Goal: Information Seeking & Learning: Learn about a topic

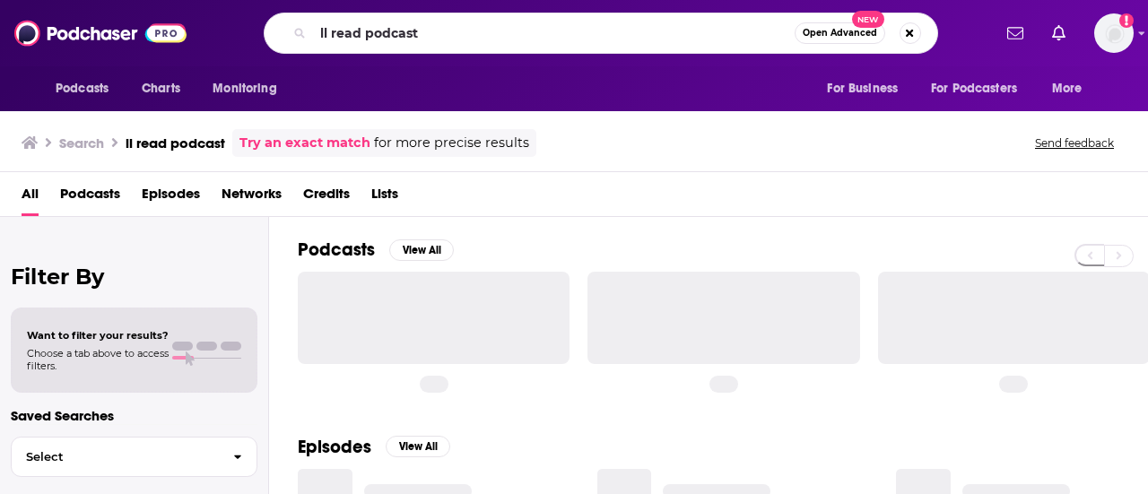
click at [318, 42] on input "ll read podcast" at bounding box center [554, 33] width 482 height 29
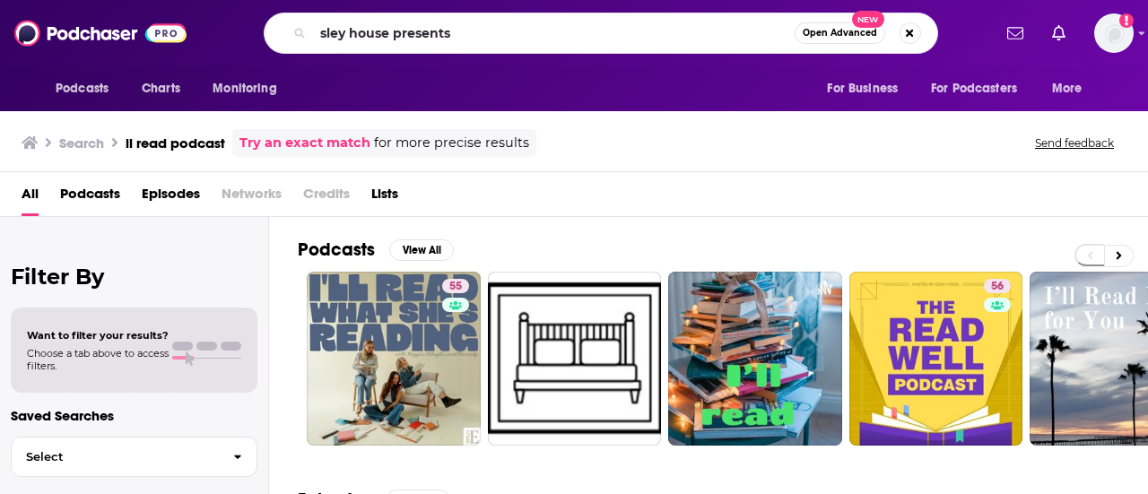
type input "sley house presents"
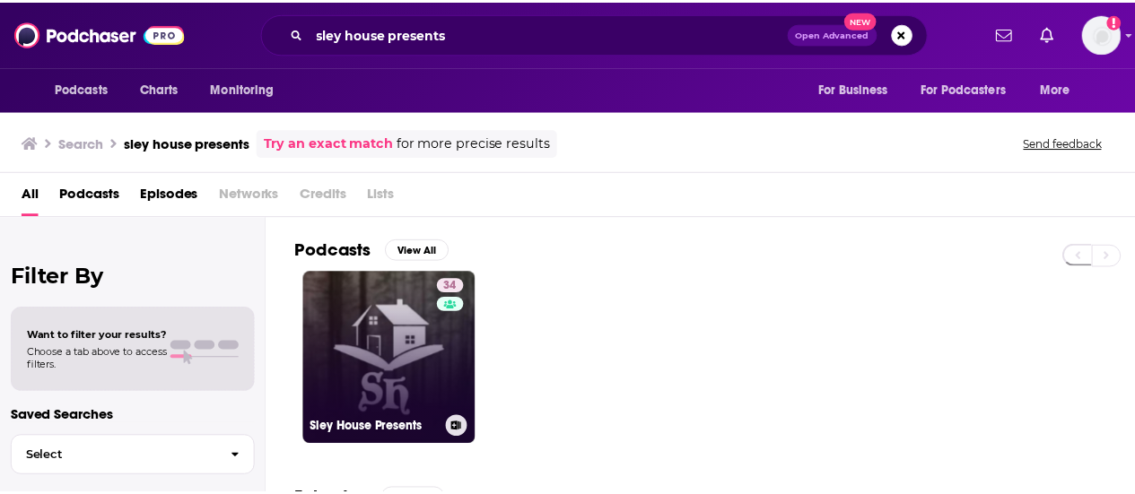
scroll to position [90, 0]
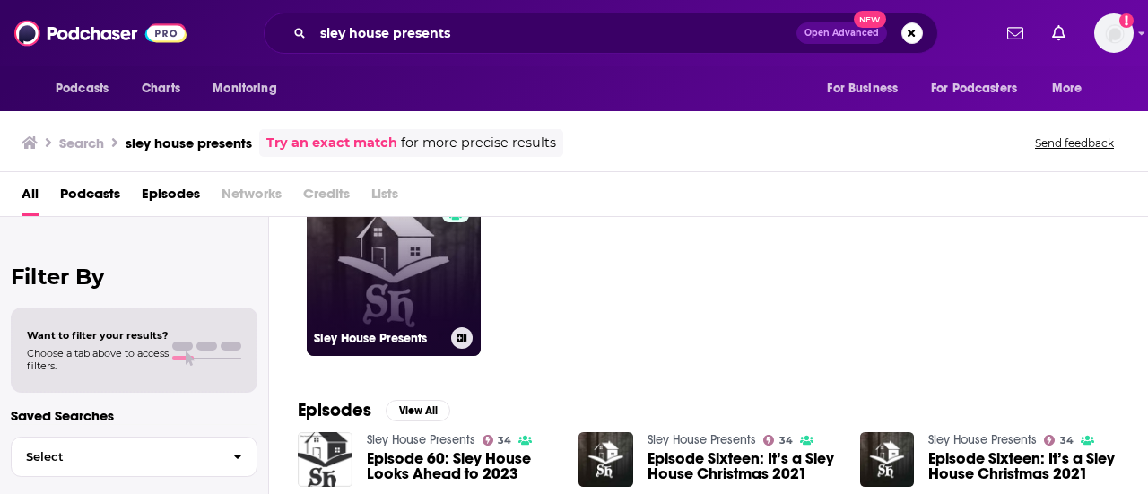
click at [400, 294] on link "34 Sley House Presents" at bounding box center [394, 269] width 174 height 174
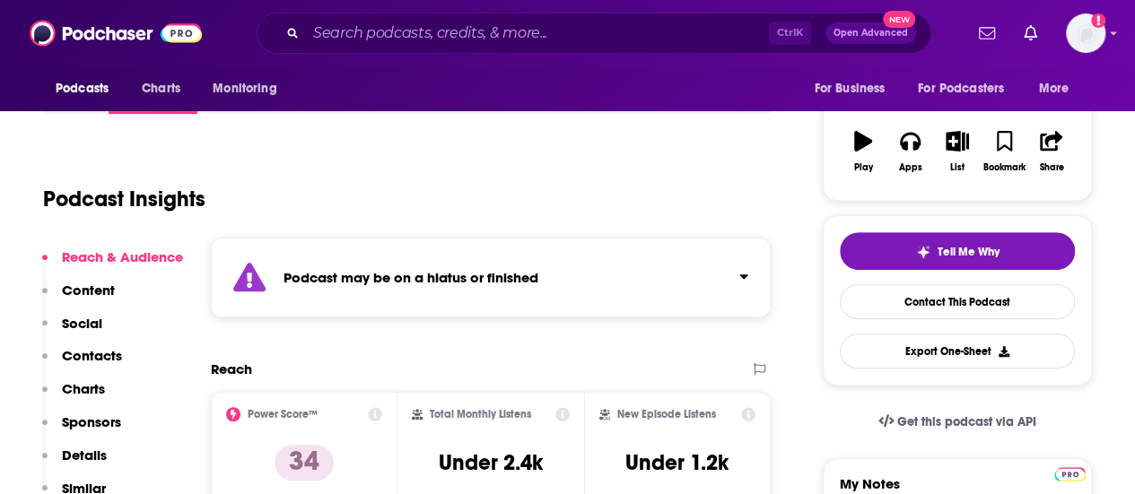
scroll to position [449, 0]
